Goal: Task Accomplishment & Management: Use online tool/utility

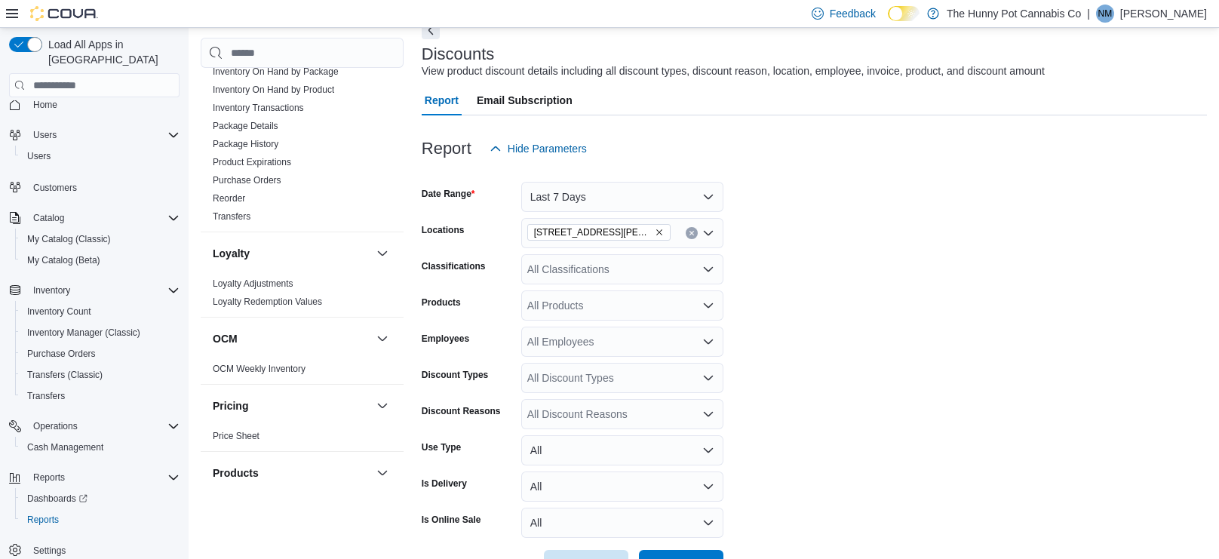
scroll to position [352, 0]
click at [62, 390] on span "Transfers" at bounding box center [46, 396] width 38 height 12
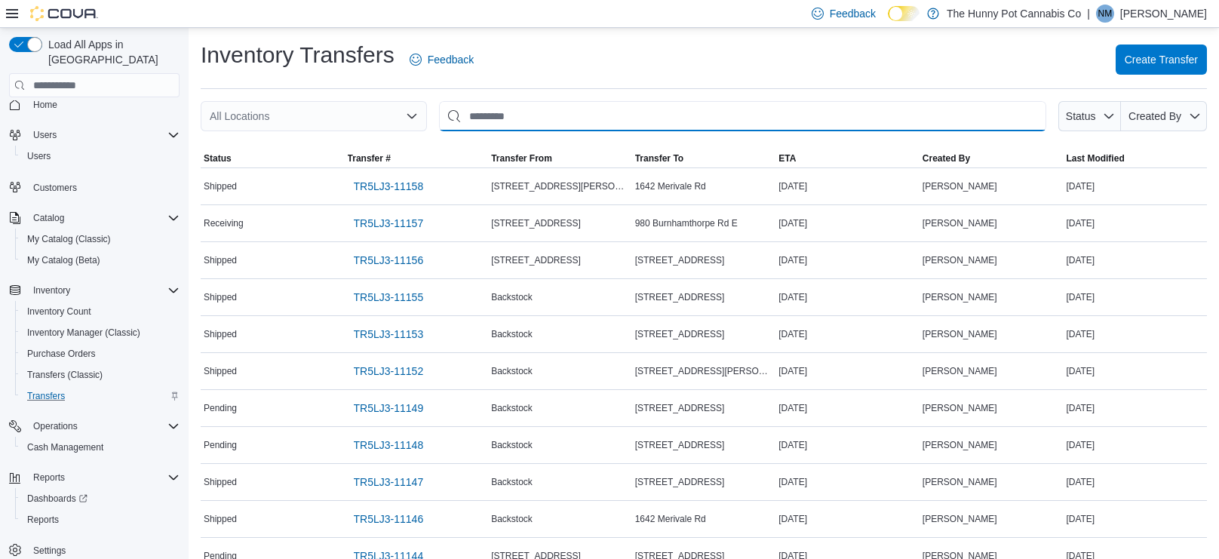
click at [595, 109] on input "This is a search bar. After typing your query, hit enter to filter the results …" at bounding box center [742, 116] width 607 height 30
type input "***"
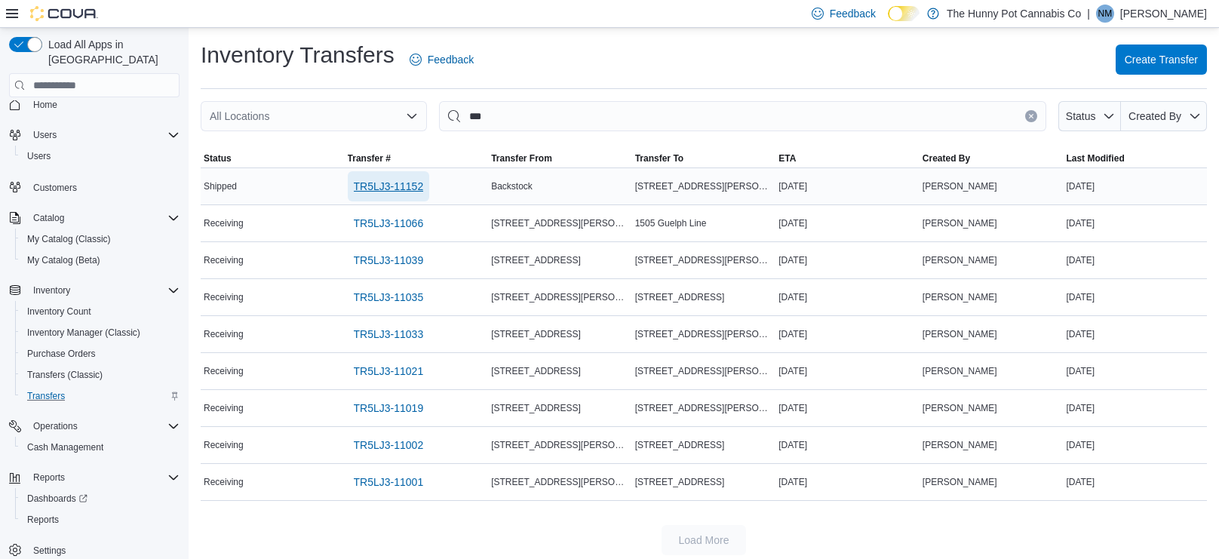
click at [364, 186] on span "TR5LJ3-11152" at bounding box center [389, 186] width 70 height 15
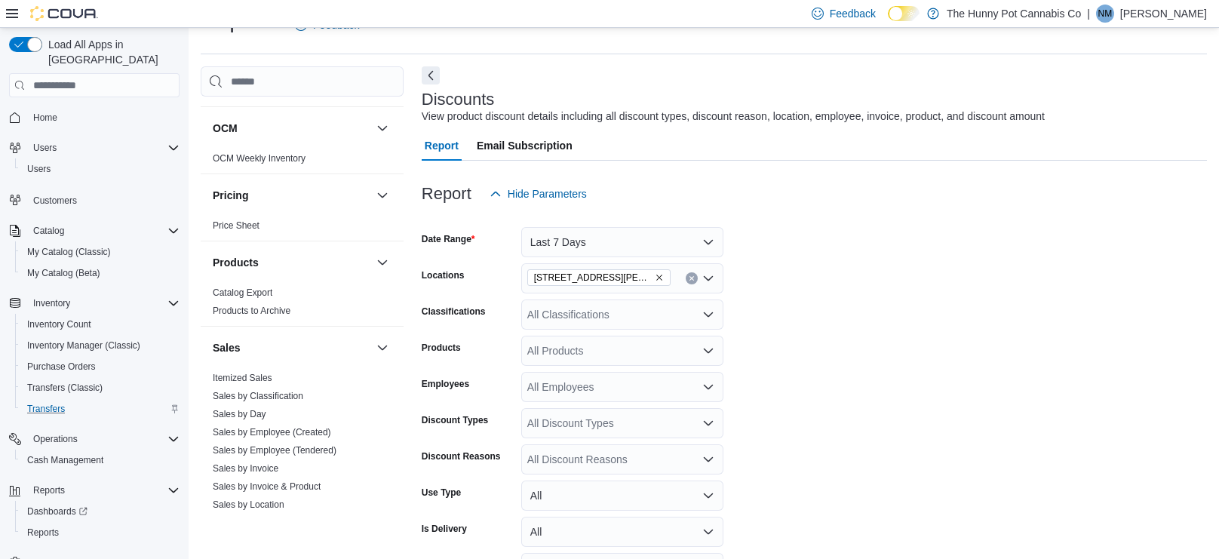
scroll to position [733, 0]
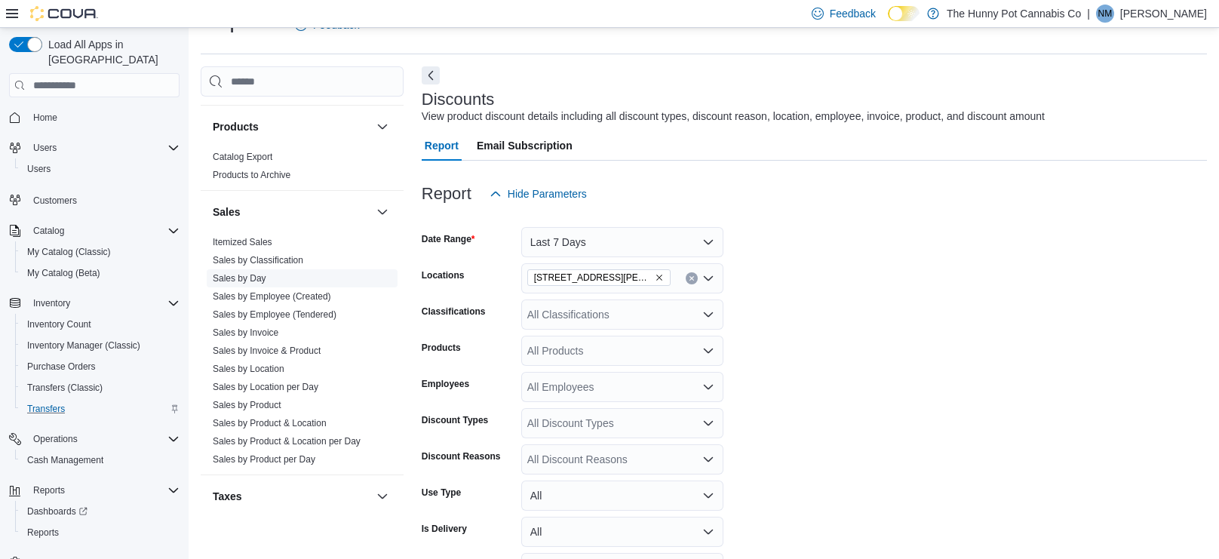
click at [251, 278] on link "Sales by Day" at bounding box center [240, 278] width 54 height 11
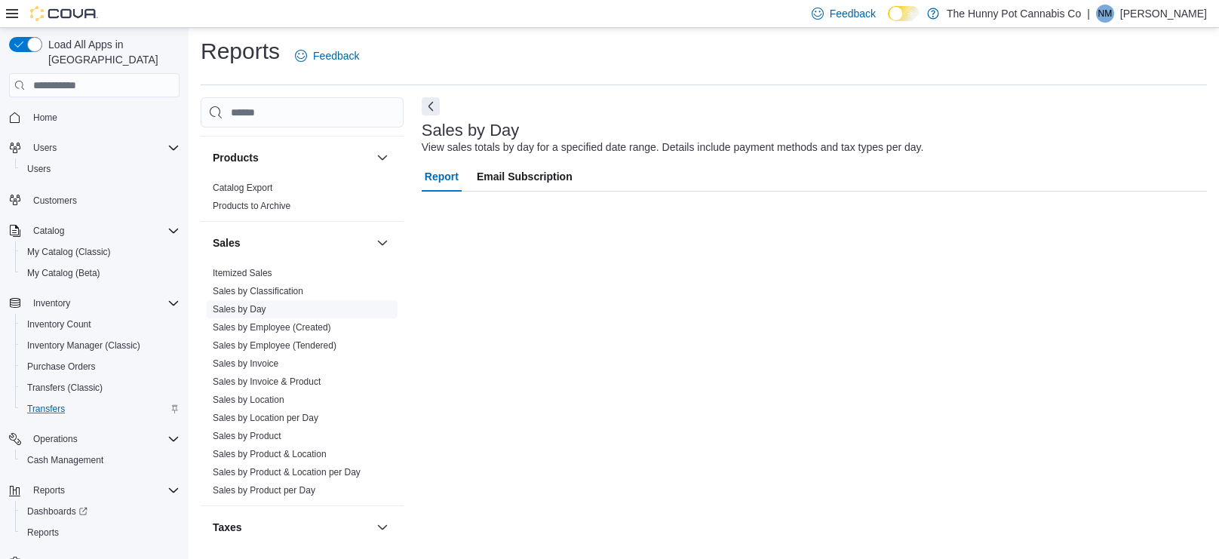
scroll to position [4, 0]
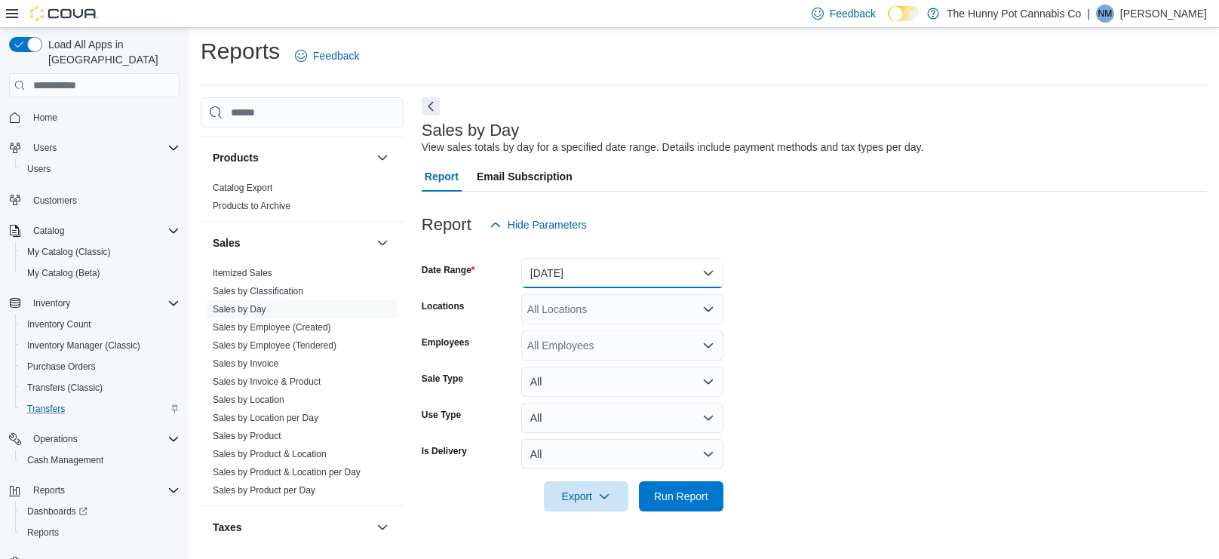
click at [699, 269] on button "[DATE]" at bounding box center [622, 273] width 202 height 30
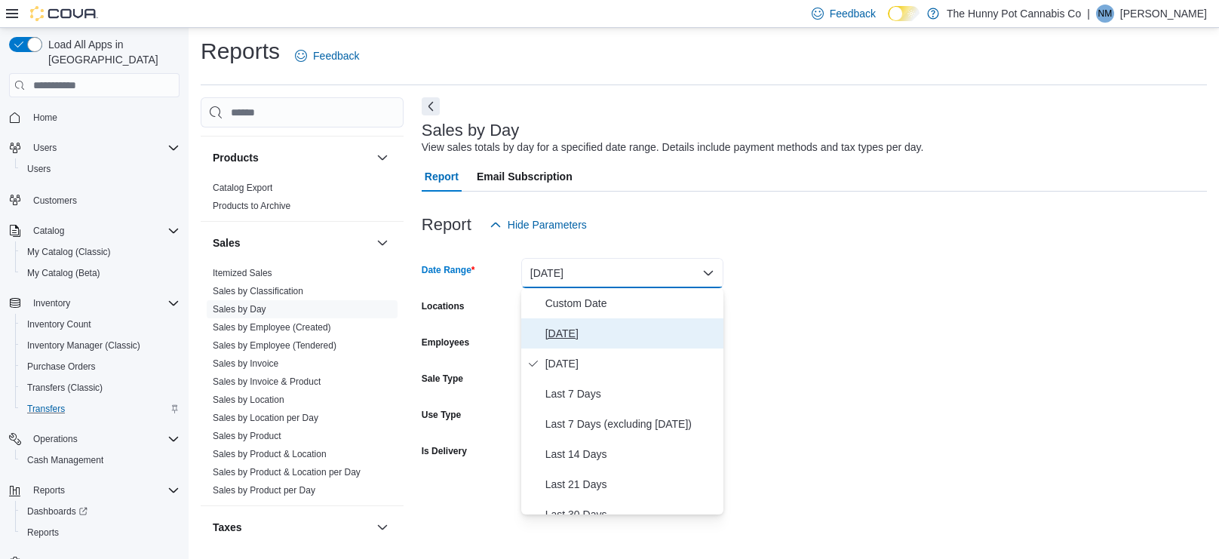
click at [592, 336] on span "[DATE]" at bounding box center [631, 333] width 172 height 18
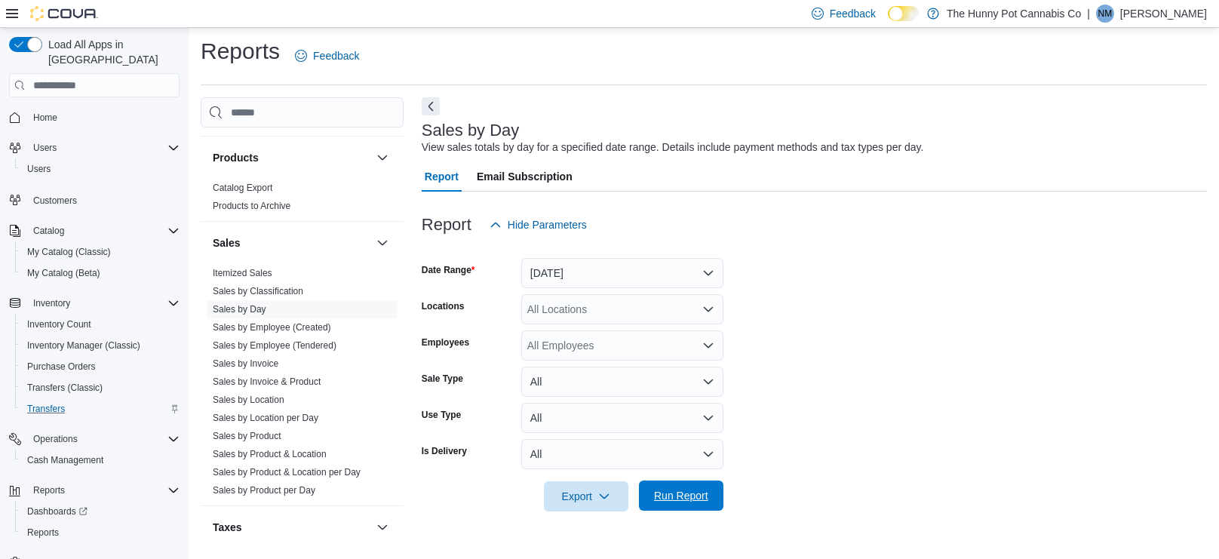
click at [691, 496] on span "Run Report" at bounding box center [681, 495] width 54 height 15
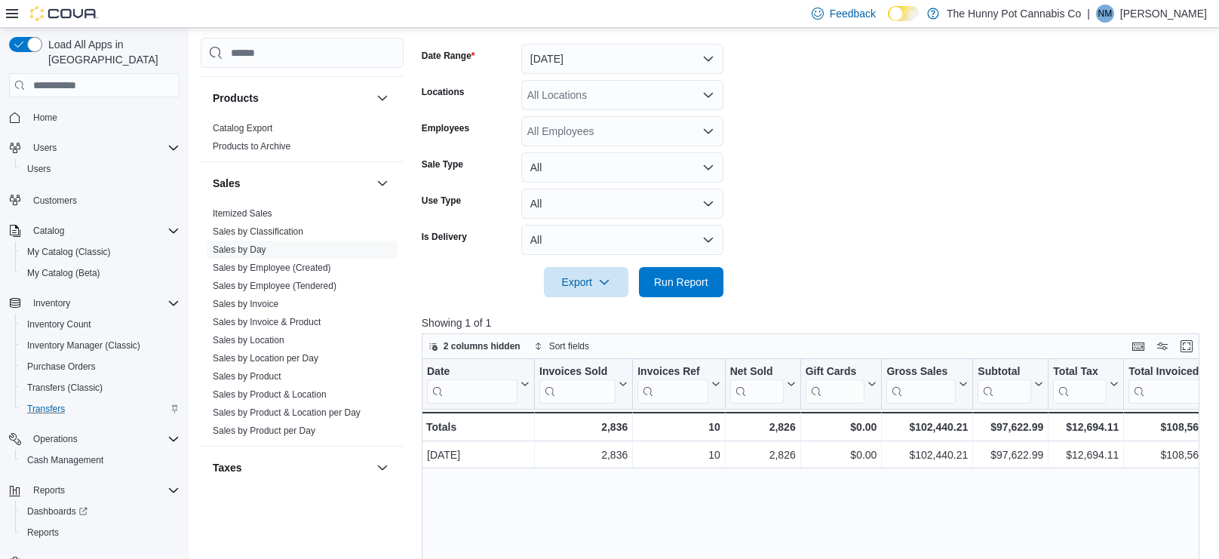
scroll to position [236, 0]
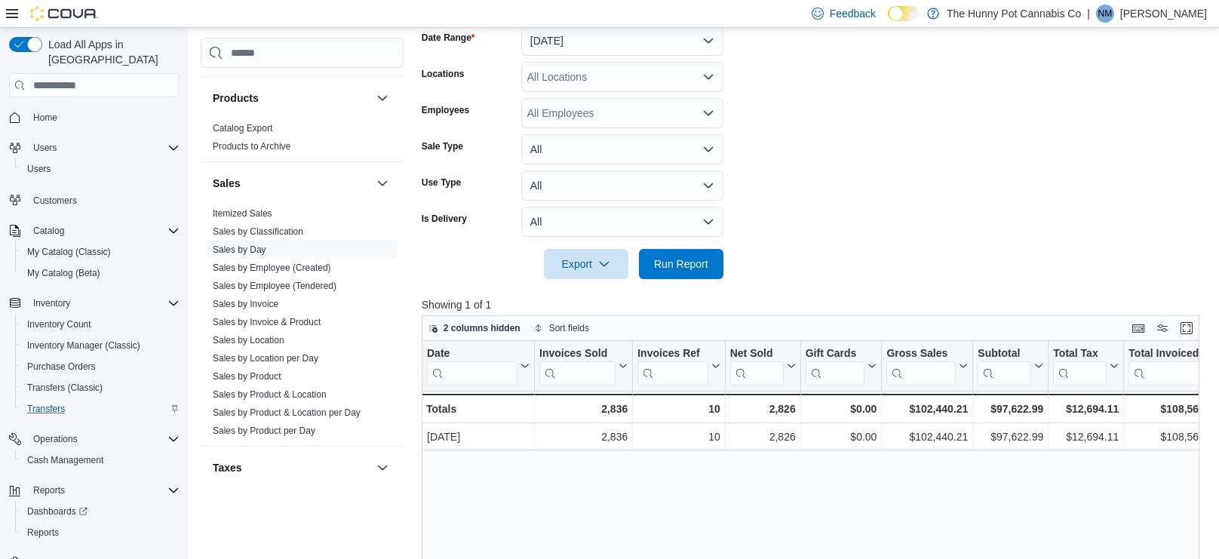
click at [598, 75] on div "All Locations" at bounding box center [622, 77] width 202 height 30
type input "**"
click at [690, 109] on div "[STREET_ADDRESS][PERSON_NAME]" at bounding box center [622, 102] width 184 height 15
click at [810, 152] on form "Date Range [DATE] Locations [STREET_ADDRESS][PERSON_NAME] Employees All Employe…" at bounding box center [814, 144] width 785 height 272
click at [694, 260] on span "Run Report" at bounding box center [681, 263] width 54 height 15
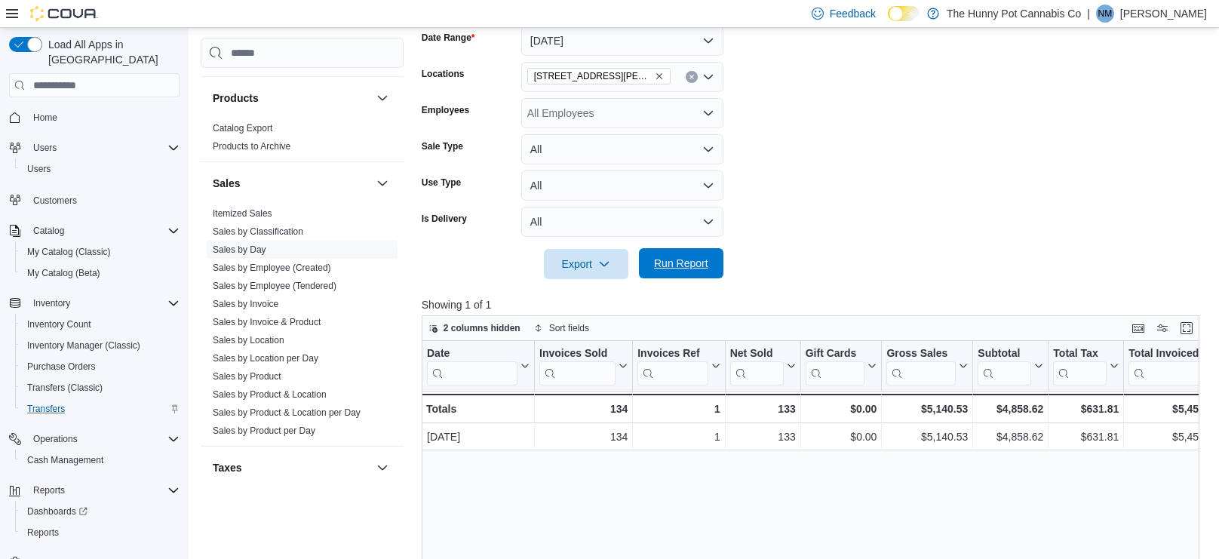
scroll to position [264, 0]
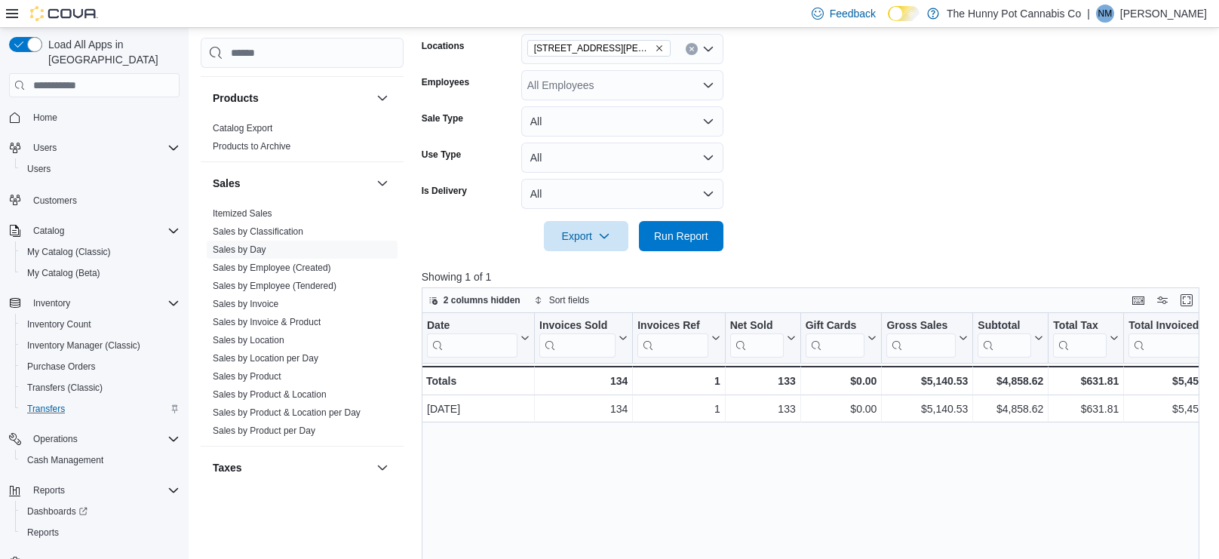
scroll to position [236, 0]
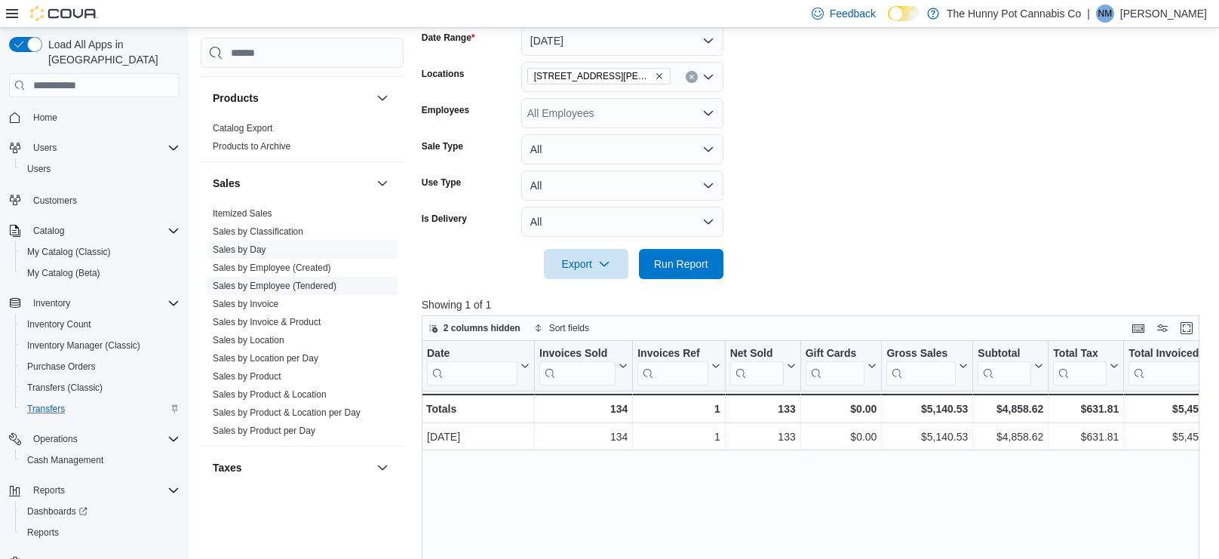
click at [303, 286] on link "Sales by Employee (Tendered)" at bounding box center [275, 286] width 124 height 11
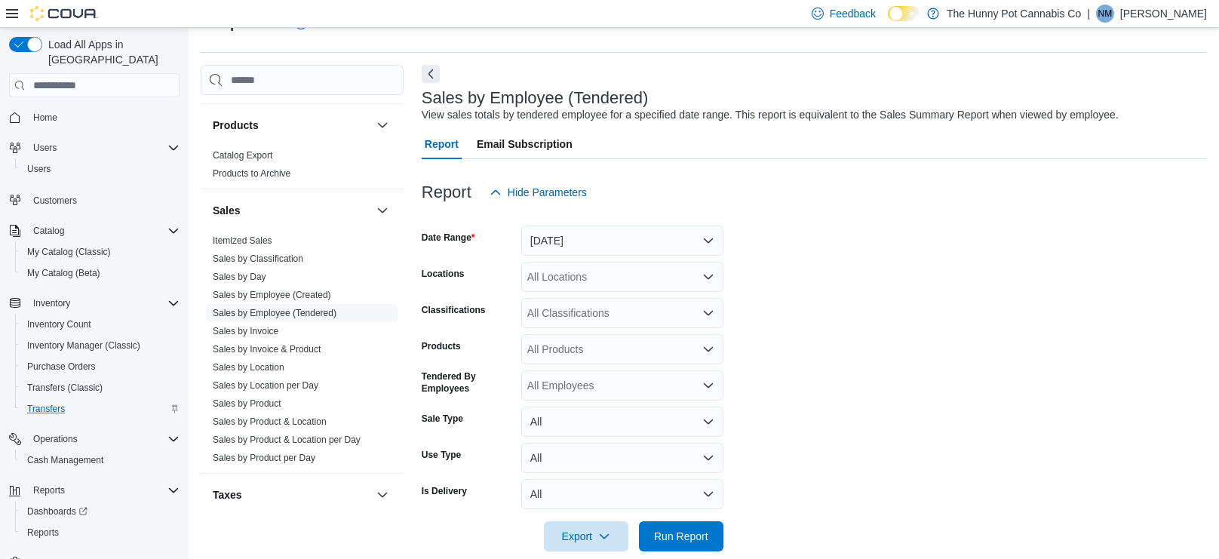
scroll to position [35, 0]
click at [605, 259] on form "Date Range [DATE] Locations All Locations Classifications All Classifications P…" at bounding box center [814, 381] width 785 height 344
click at [607, 256] on button "[DATE]" at bounding box center [622, 242] width 202 height 30
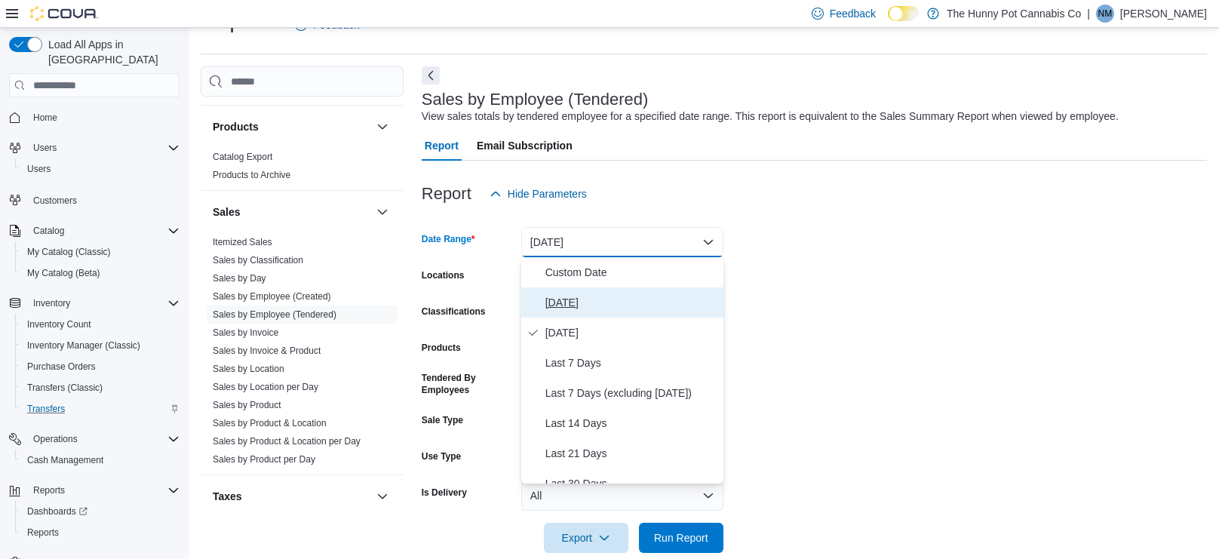
click at [579, 296] on span "[DATE]" at bounding box center [631, 302] width 172 height 18
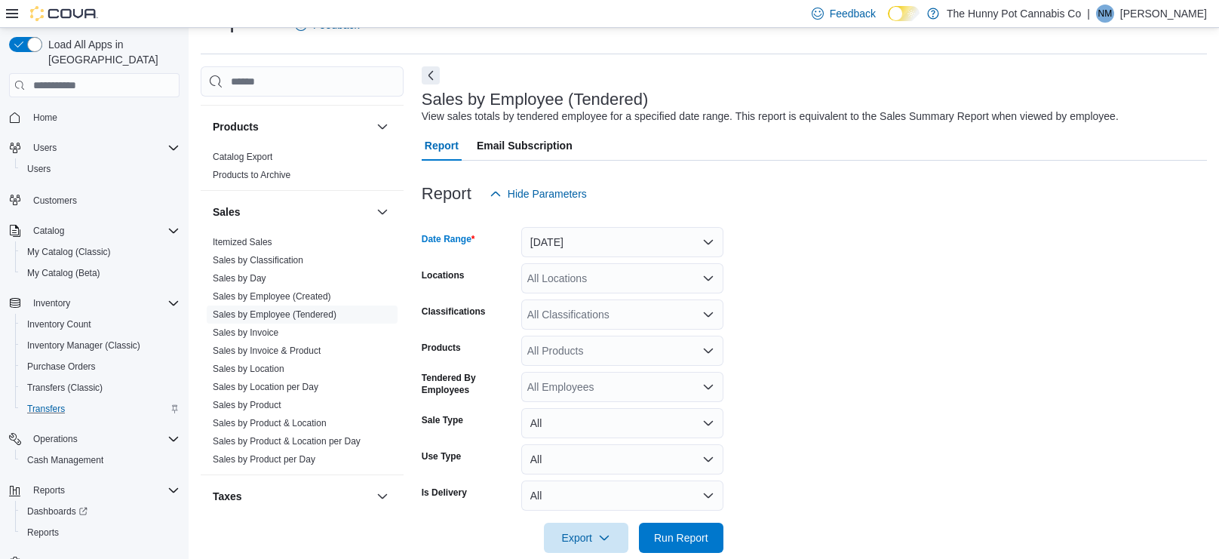
click at [637, 282] on div "All Locations" at bounding box center [622, 278] width 202 height 30
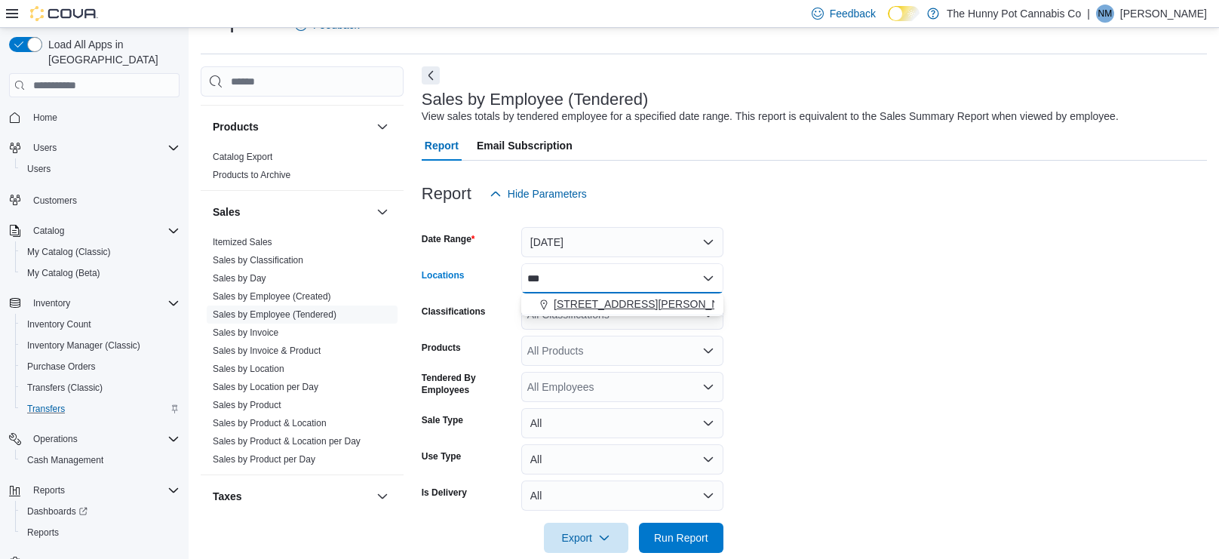
type input "***"
click at [669, 306] on div "[STREET_ADDRESS][PERSON_NAME]" at bounding box center [622, 304] width 184 height 15
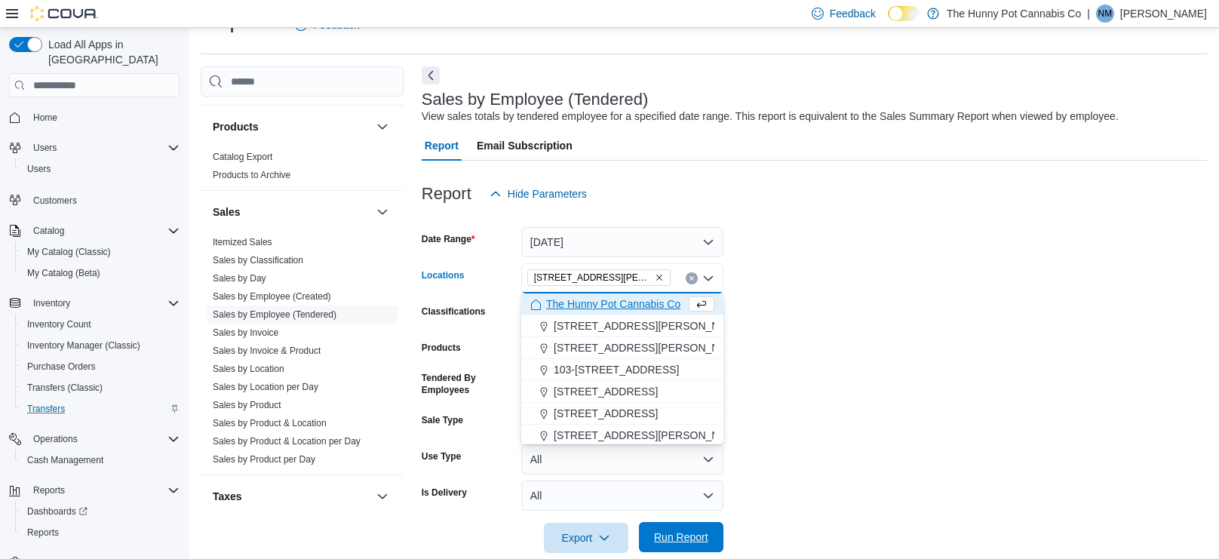
click at [691, 545] on span "Run Report" at bounding box center [681, 537] width 66 height 30
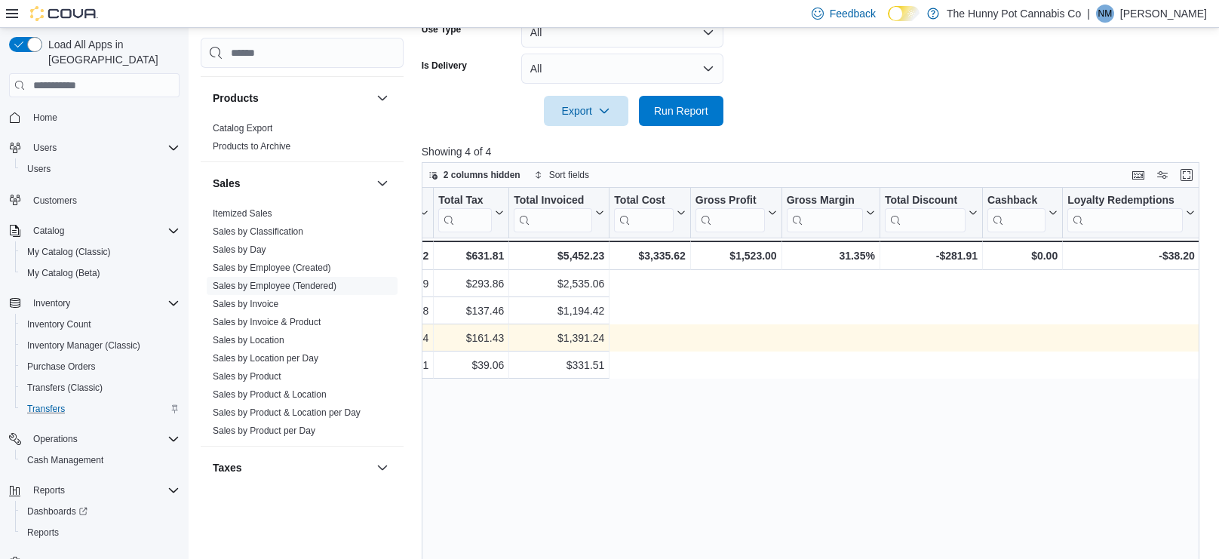
scroll to position [0, 288]
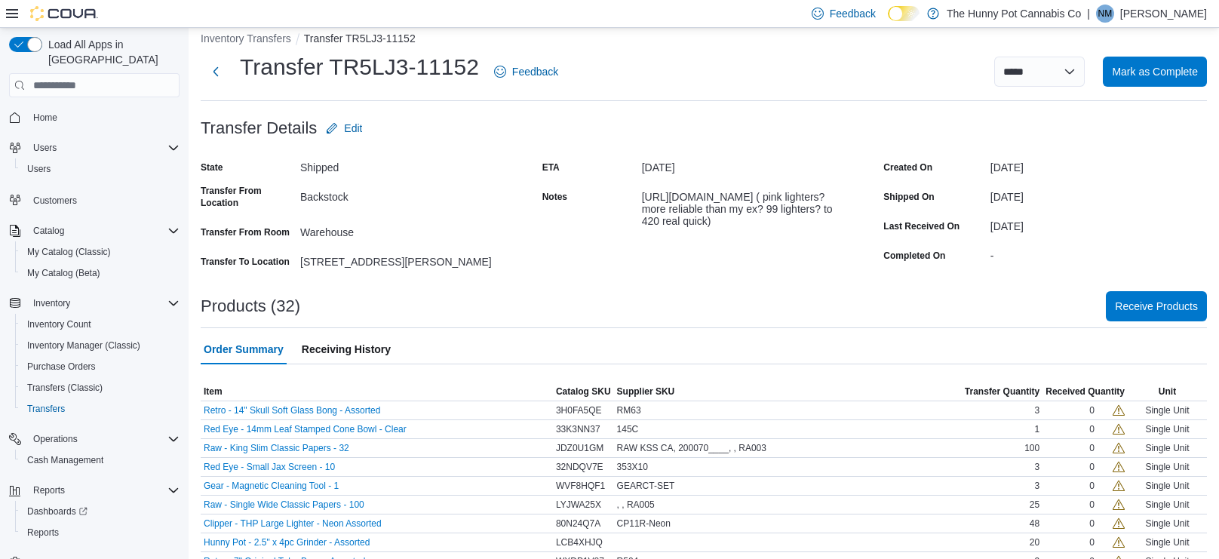
scroll to position [17, 0]
click at [1159, 305] on span "Receive Products" at bounding box center [1156, 304] width 83 height 15
